Goal: Task Accomplishment & Management: Manage account settings

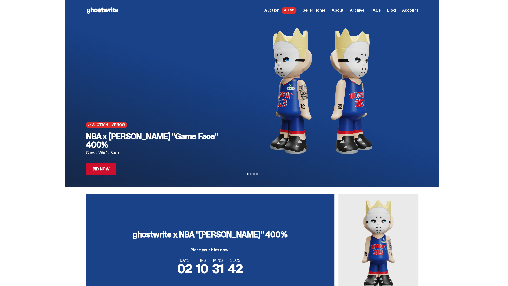
click at [488, 255] on div "ghostwrite x NBA "[PERSON_NAME]" 400% Place your bids now! DAYS 02 HRS 10 MINS …" at bounding box center [252, 252] width 504 height 118
click at [418, 95] on icon "Next" at bounding box center [414, 93] width 6 height 6
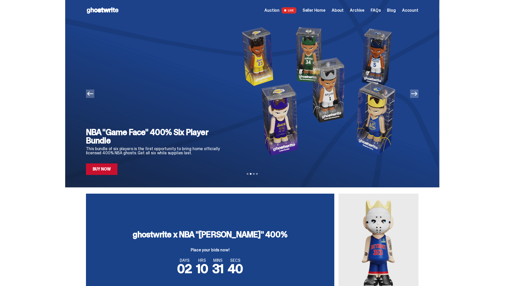
click at [416, 96] on icon "Next" at bounding box center [414, 93] width 6 height 6
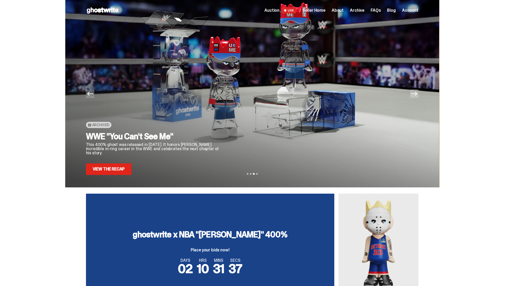
click at [98, 97] on div "Archived WWE "You Can't See Me" This 400% ghost was released in [DATE]. It hono…" at bounding box center [155, 98] width 139 height 154
click at [93, 95] on icon "Previous" at bounding box center [90, 93] width 6 height 6
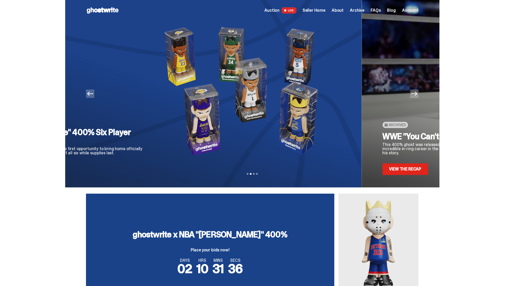
click at [93, 95] on icon "Previous" at bounding box center [90, 93] width 6 height 6
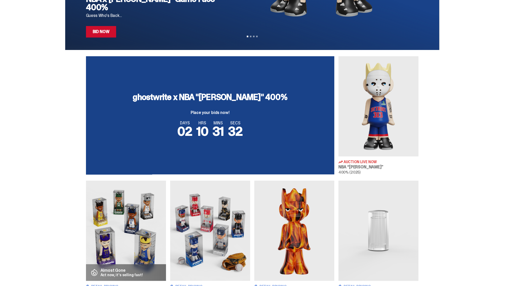
scroll to position [78, 0]
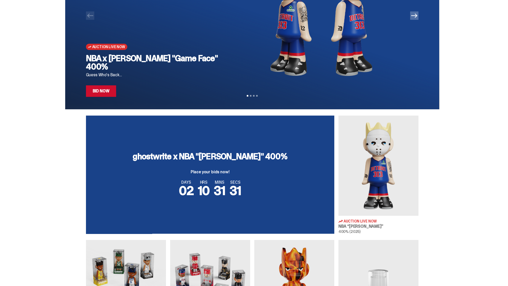
click at [364, 76] on img at bounding box center [322, 13] width 178 height 140
click at [99, 91] on link "Bid Now" at bounding box center [101, 90] width 30 height 11
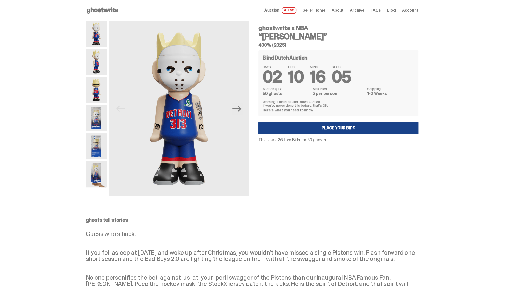
click at [105, 9] on use at bounding box center [103, 10] width 32 height 6
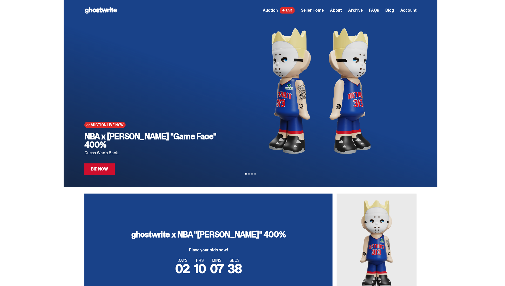
click at [319, 10] on span "Seller Home" at bounding box center [312, 10] width 23 height 4
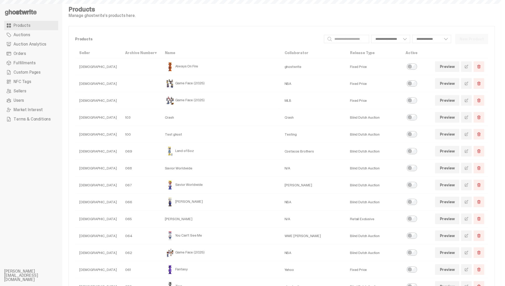
select select
click at [33, 43] on span "Auction Analytics" at bounding box center [30, 44] width 33 height 4
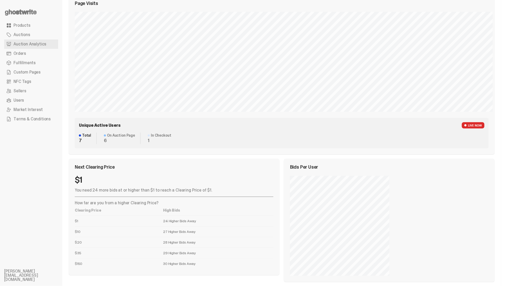
scroll to position [271, 0]
select select "**"
